Goal: Information Seeking & Learning: Learn about a topic

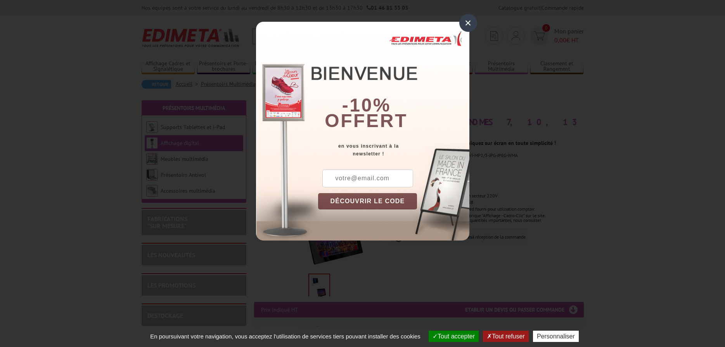
click at [464, 24] on div "×" at bounding box center [468, 23] width 18 height 18
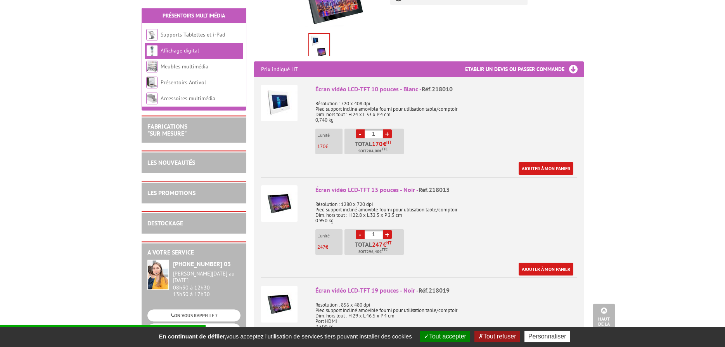
scroll to position [277, 0]
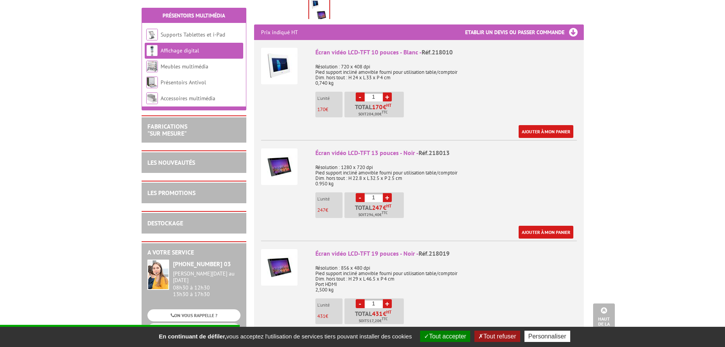
click at [456, 332] on button "Tout accepter" at bounding box center [445, 335] width 50 height 11
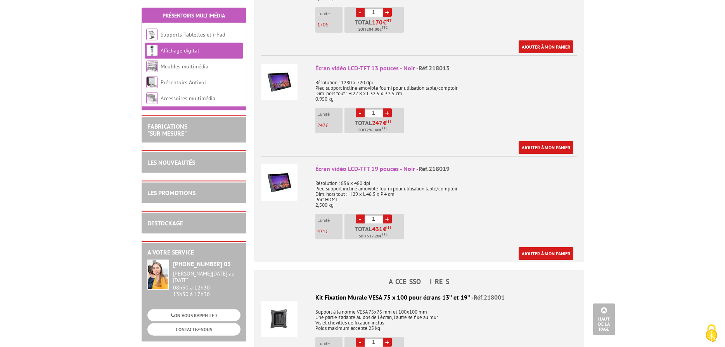
scroll to position [356, 0]
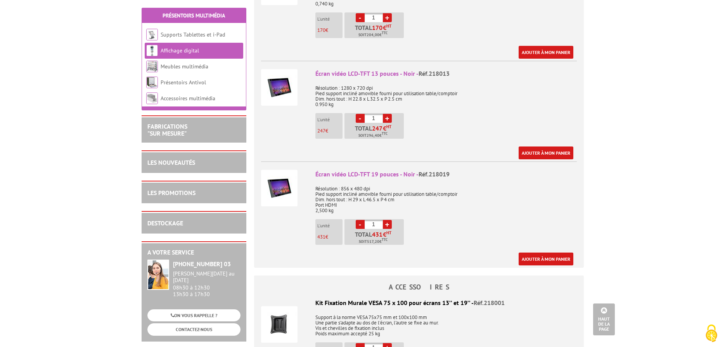
click at [367, 69] on div "Écran vidéo LCD-TFT 13 pouces - Noir - Réf.218013" at bounding box center [447, 73] width 262 height 9
click at [298, 66] on div at bounding box center [285, 86] width 49 height 50
click at [264, 75] on img at bounding box center [279, 87] width 36 height 36
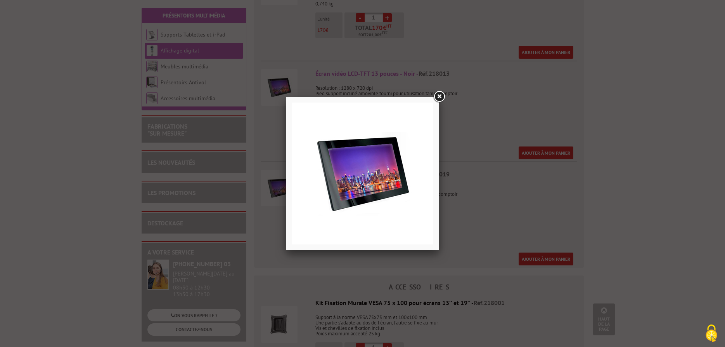
click at [438, 95] on link at bounding box center [439, 97] width 14 height 14
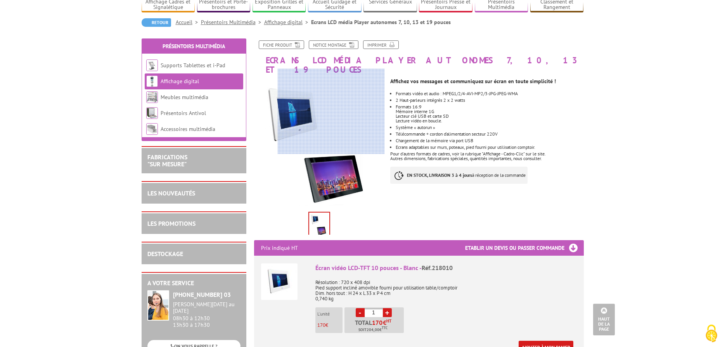
scroll to position [0, 0]
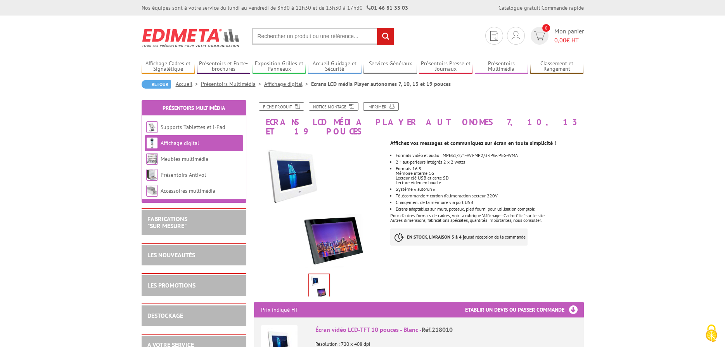
click at [275, 83] on link "Affichage digital" at bounding box center [287, 83] width 47 height 7
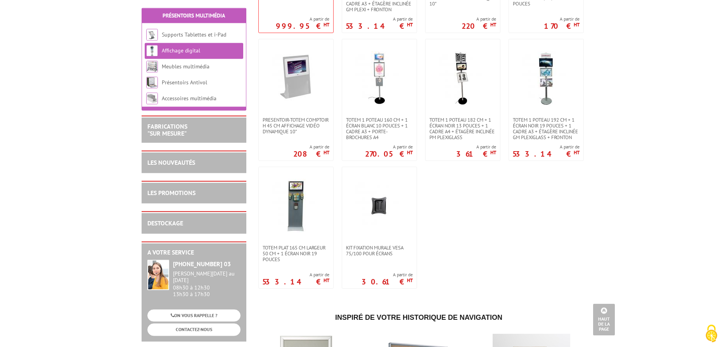
scroll to position [119, 0]
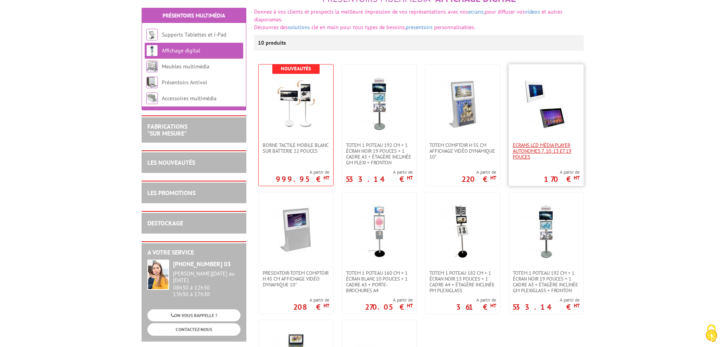
click at [567, 142] on span "Ecrans LCD média Player autonomes 7, 10, 13 et 19 pouces" at bounding box center [546, 150] width 67 height 17
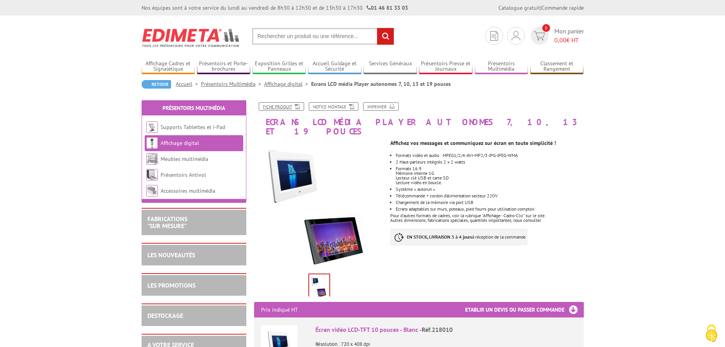
click at [291, 105] on link "Fiche produit" at bounding box center [281, 106] width 45 height 9
